Goal: Book appointment/travel/reservation

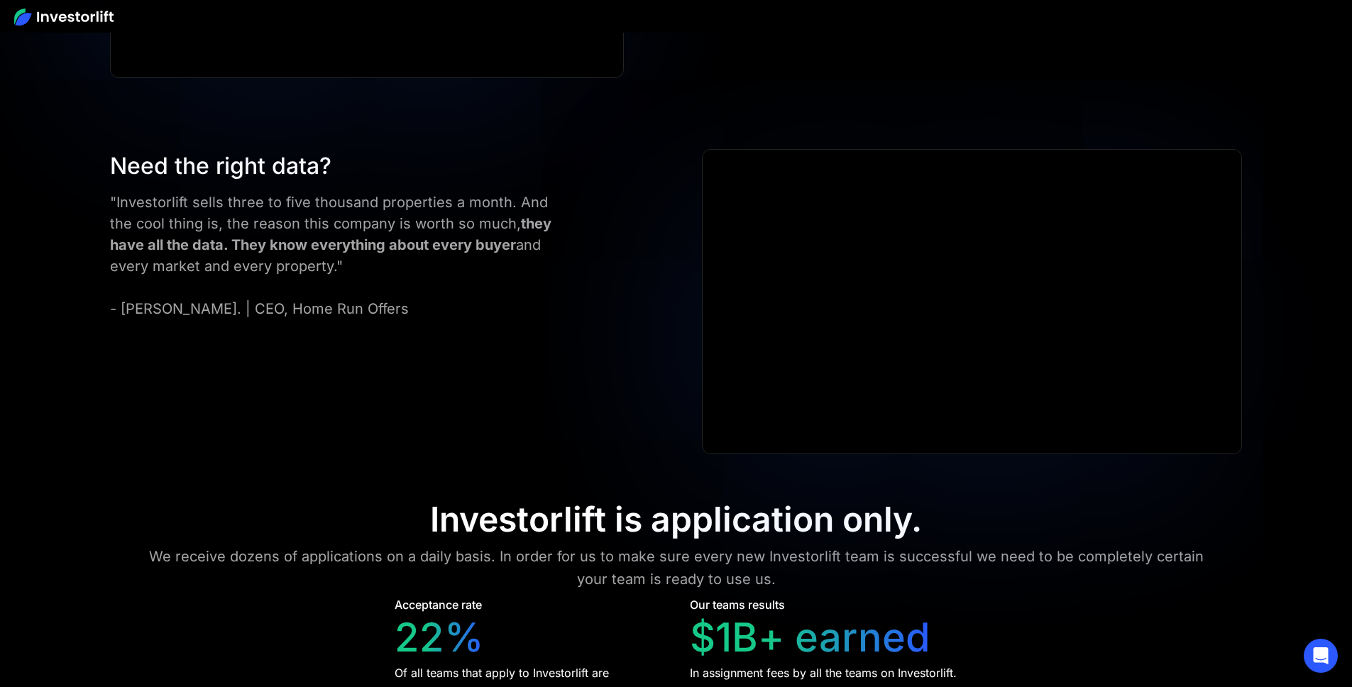
scroll to position [5692, 0]
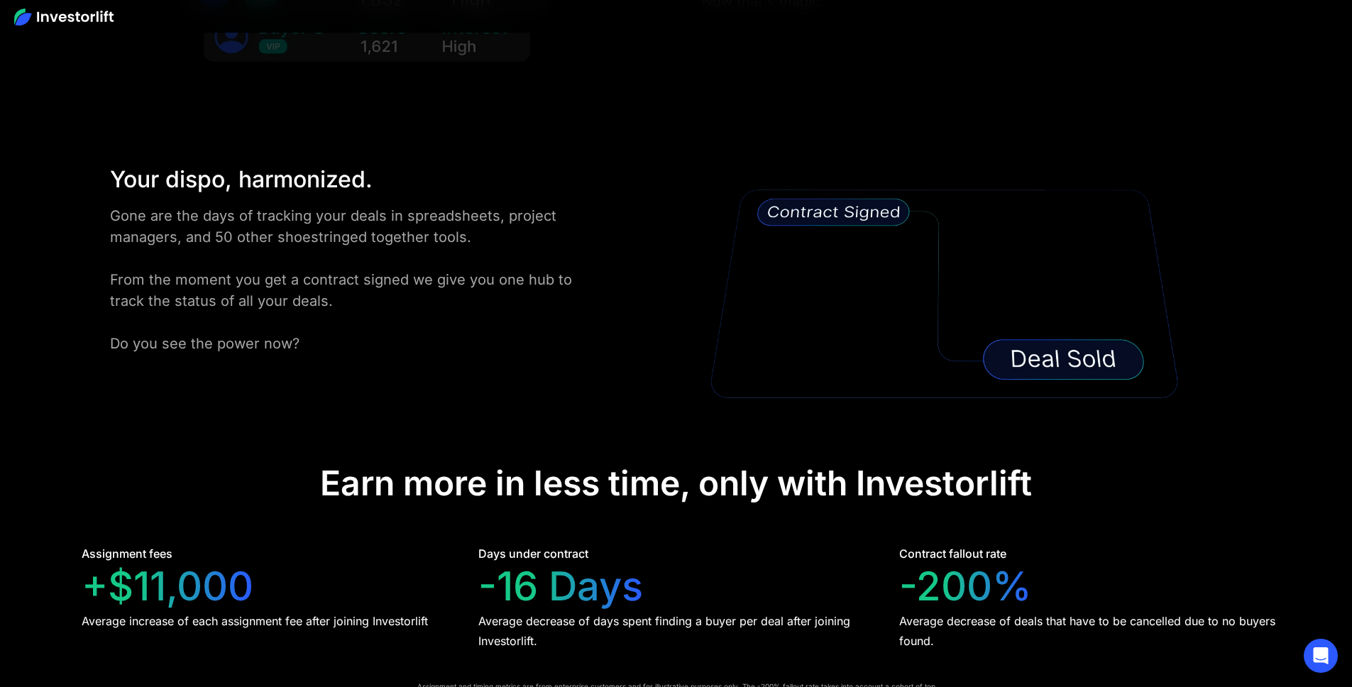
click at [99, 21] on img at bounding box center [63, 17] width 99 height 17
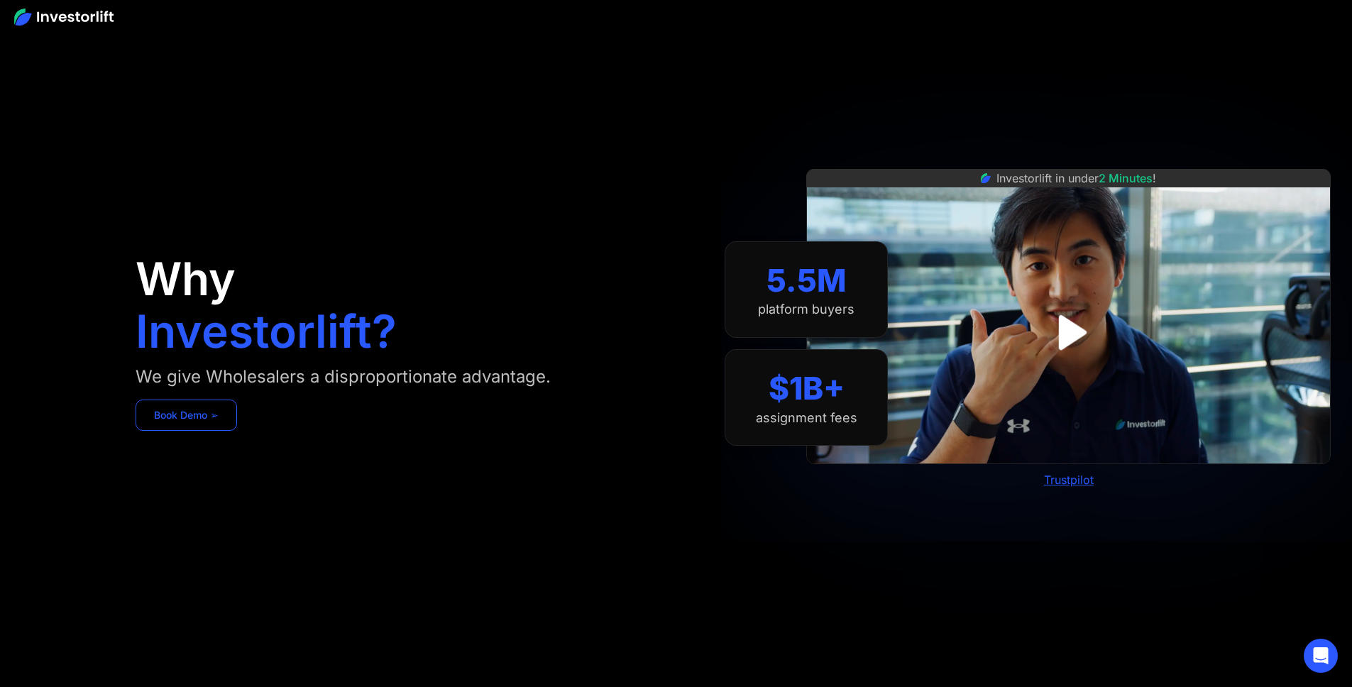
click at [237, 431] on link "Book Demo ➢" at bounding box center [187, 415] width 102 height 31
click at [84, 23] on img at bounding box center [63, 17] width 99 height 17
click at [237, 431] on link "Book Demo ➢" at bounding box center [187, 415] width 102 height 31
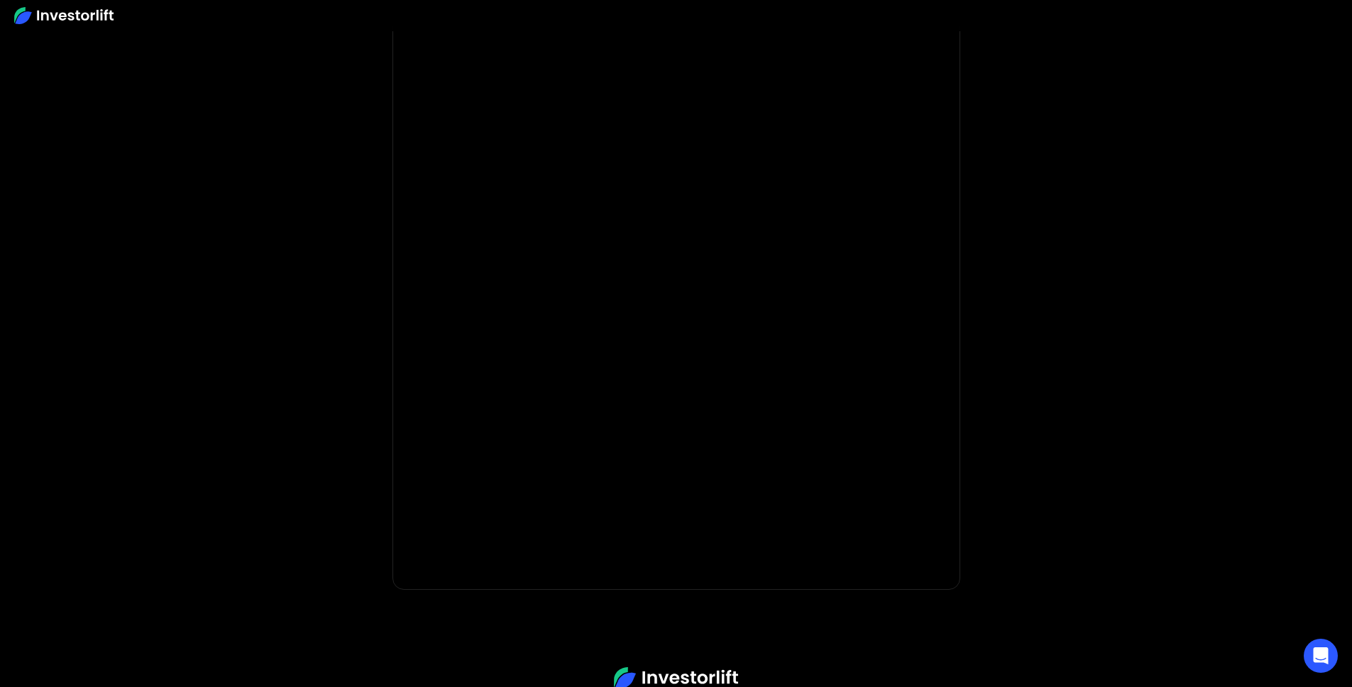
scroll to position [128, 0]
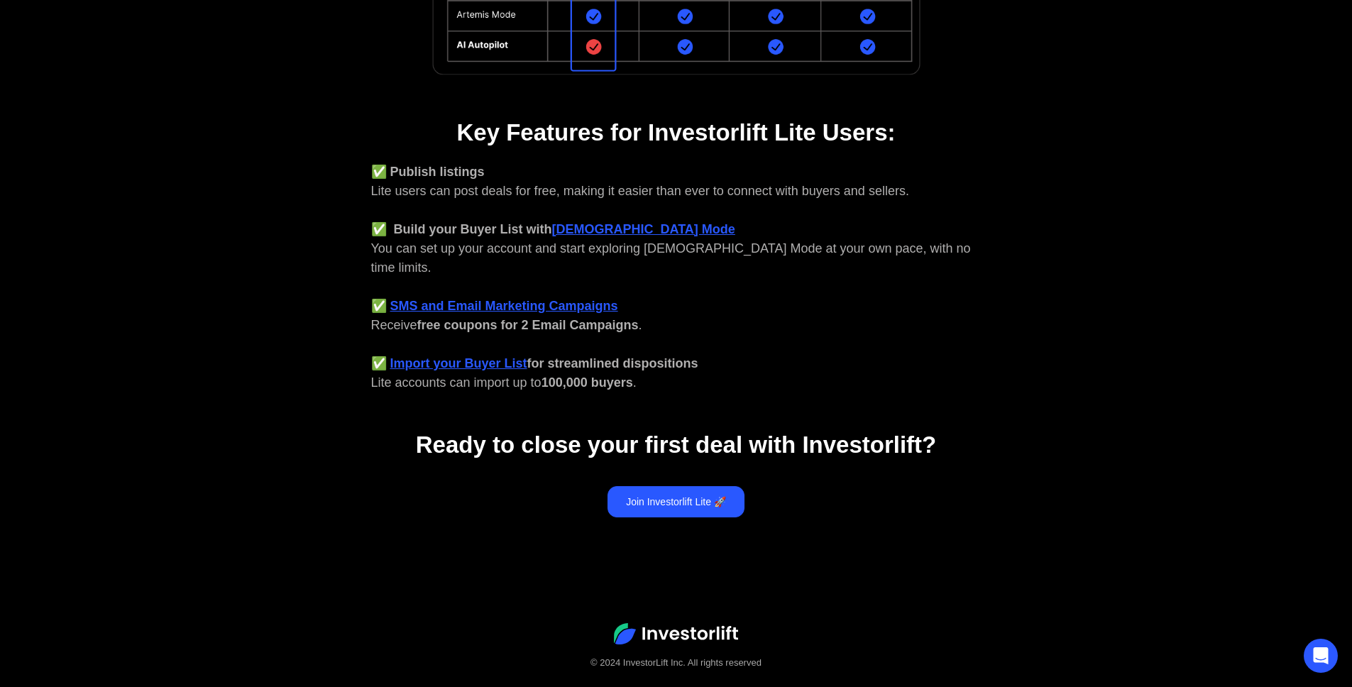
scroll to position [488, 0]
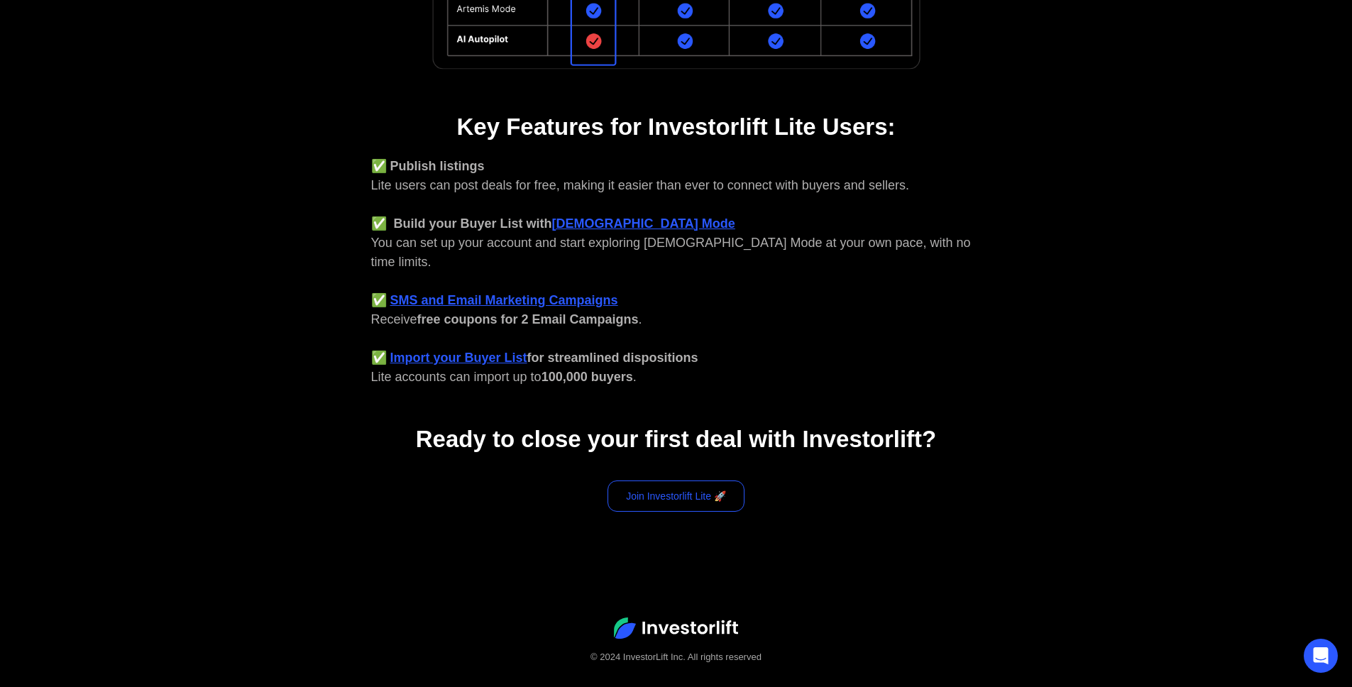
click at [652, 481] on link "Join Investorlift Lite 🚀" at bounding box center [676, 496] width 137 height 31
